Goal: Obtain resource: Obtain resource

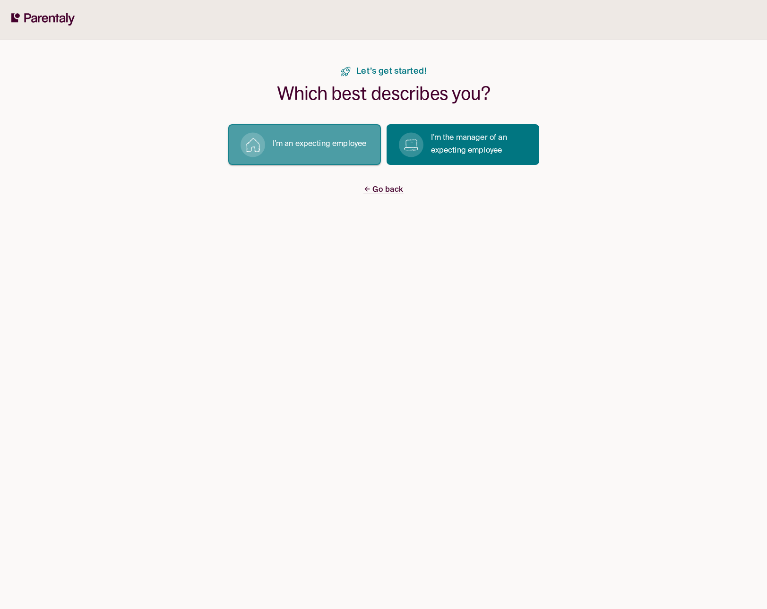
click at [325, 149] on p "I’m an expecting employee" at bounding box center [320, 144] width 94 height 13
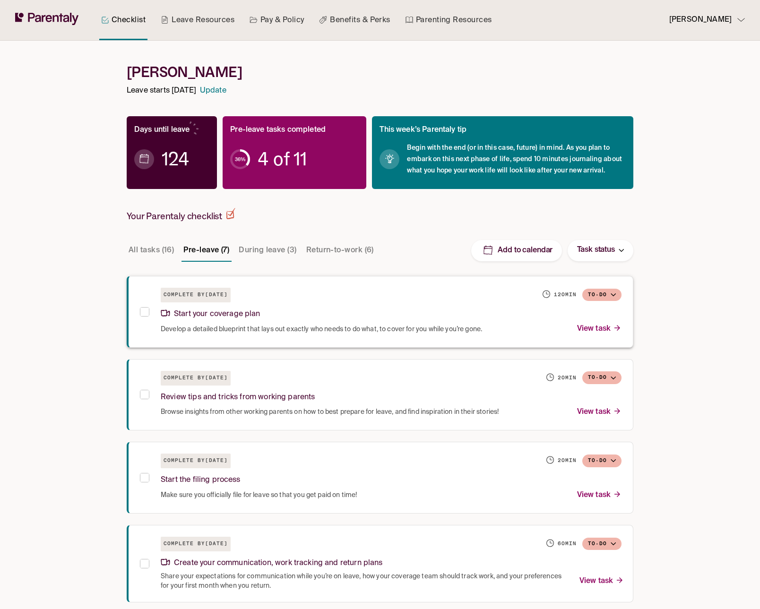
click at [227, 316] on p "Start your coverage plan" at bounding box center [211, 314] width 100 height 13
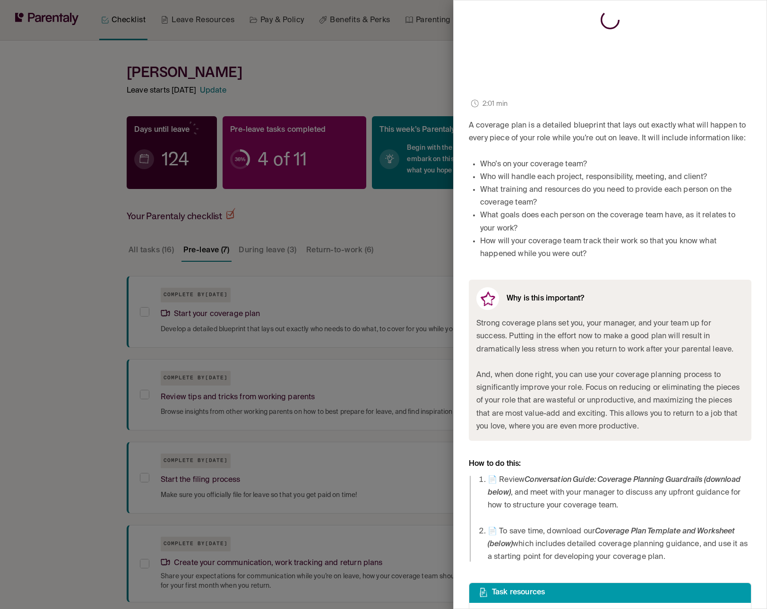
scroll to position [230, 0]
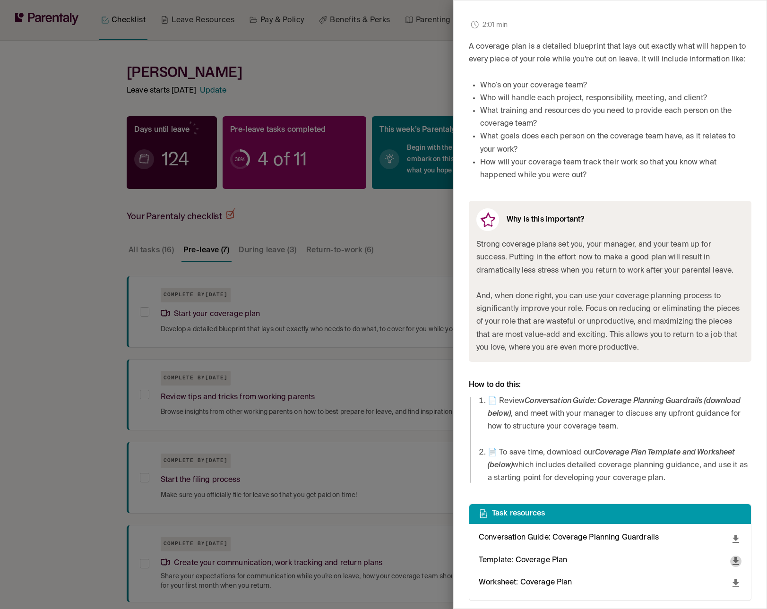
click at [733, 565] on icon "download" at bounding box center [736, 561] width 7 height 8
click at [725, 539] on span "Microsoft Word" at bounding box center [724, 535] width 54 height 13
drag, startPoint x: 577, startPoint y: 593, endPoint x: 588, endPoint y: 585, distance: 12.9
click at [578, 593] on div at bounding box center [383, 304] width 767 height 609
click at [733, 583] on icon "download" at bounding box center [736, 584] width 7 height 8
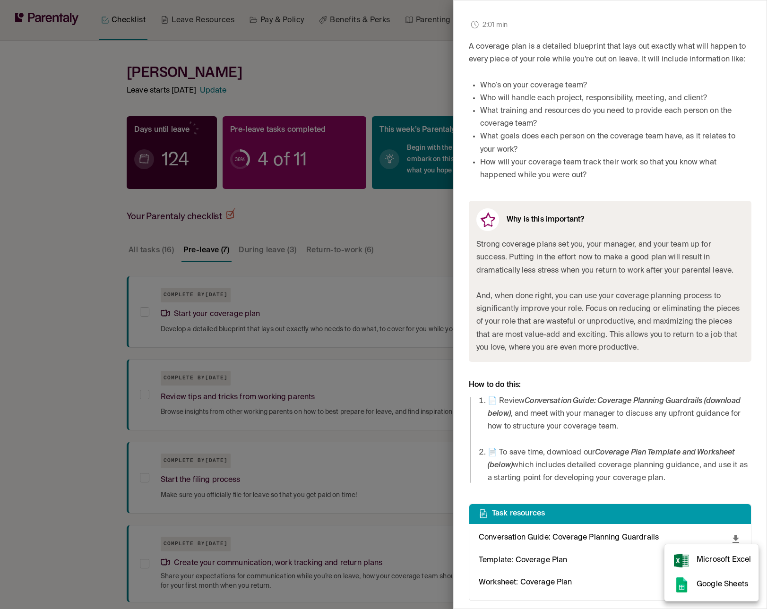
click at [719, 559] on span "Microsoft Excel" at bounding box center [724, 560] width 54 height 13
drag, startPoint x: 82, startPoint y: 258, endPoint x: 91, endPoint y: 260, distance: 9.7
click at [82, 258] on div at bounding box center [383, 304] width 767 height 609
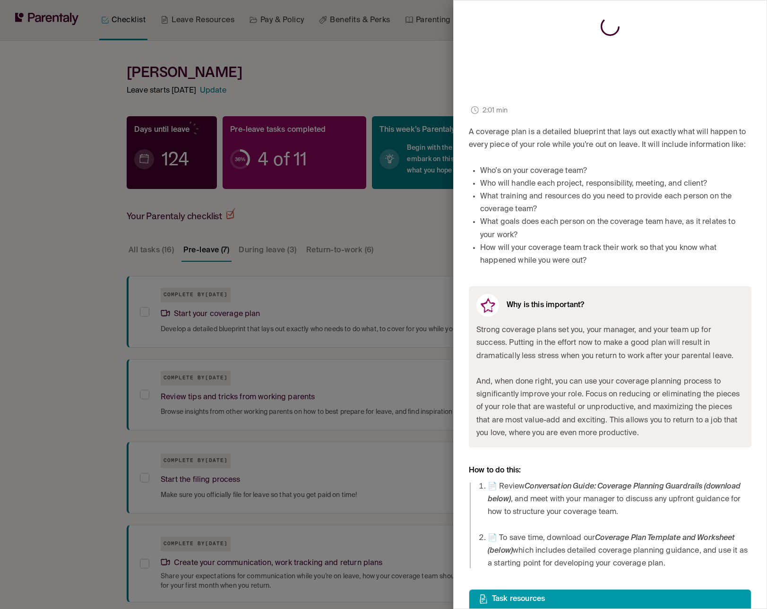
scroll to position [0, 0]
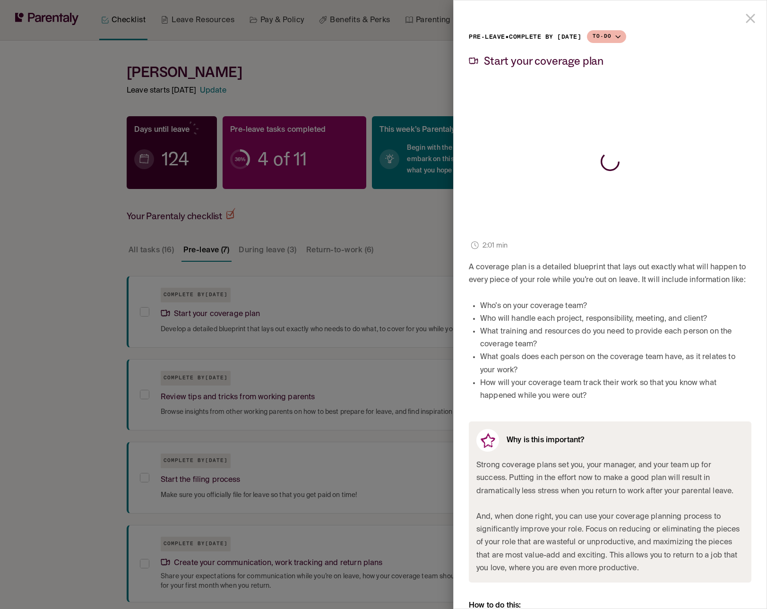
click at [743, 18] on icon "close drawer" at bounding box center [751, 18] width 16 height 16
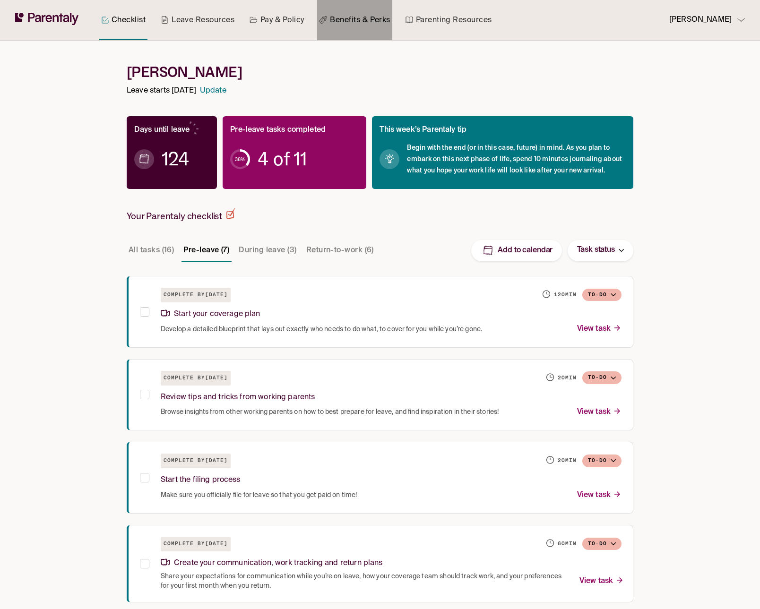
click at [355, 20] on link "Benefits & Perks" at bounding box center [354, 20] width 75 height 40
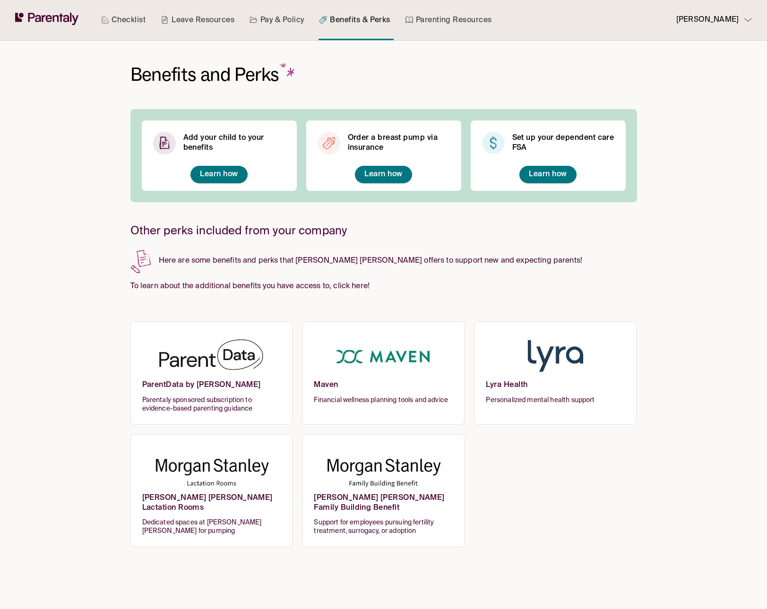
click at [262, 384] on h6 "ParentData by Emily Oster" at bounding box center [211, 389] width 139 height 16
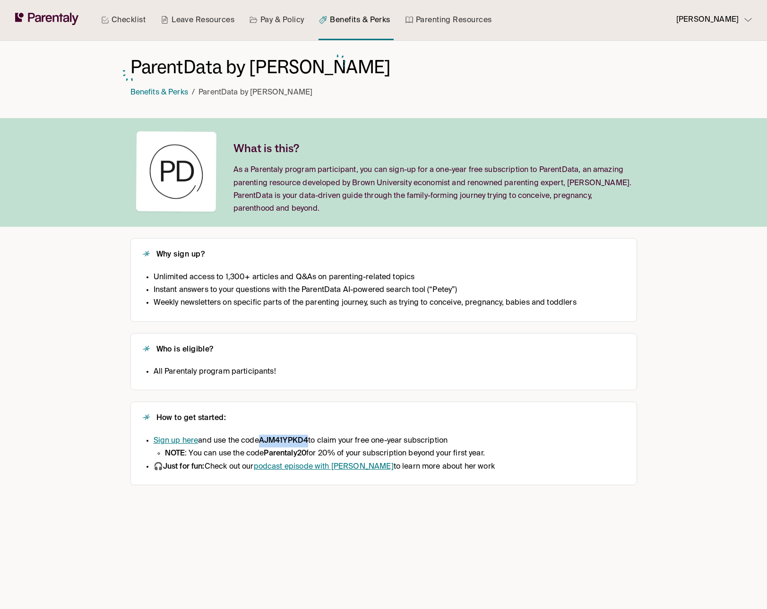
drag, startPoint x: 312, startPoint y: 438, endPoint x: 265, endPoint y: 438, distance: 47.7
click at [265, 438] on li "Sign up here and use the code AJM41YPKD4 to claim your free one-year subscripti…" at bounding box center [324, 448] width 341 height 26
copy strong "AJM41YPKD4"
click at [168, 439] on link "Sign up here" at bounding box center [176, 441] width 45 height 8
